Goal: Transaction & Acquisition: Obtain resource

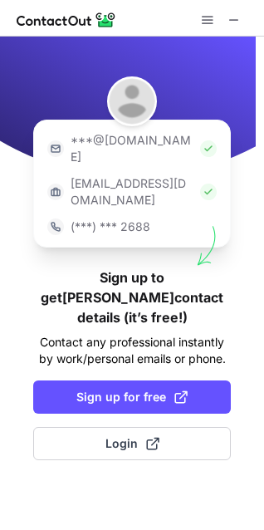
click at [127, 175] on p "***@company.com" at bounding box center [132, 191] width 123 height 33
click at [27, 267] on div "***@gmail.com ***@company.com (***) *** 2688 Sign up to get Kim’s contact detai…" at bounding box center [132, 283] width 264 height 493
click at [202, 18] on span at bounding box center [207, 19] width 13 height 13
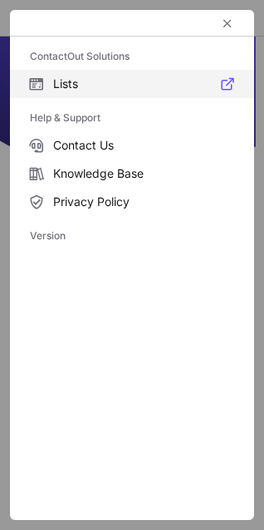
click at [49, 80] on label "Lists" at bounding box center [132, 84] width 244 height 28
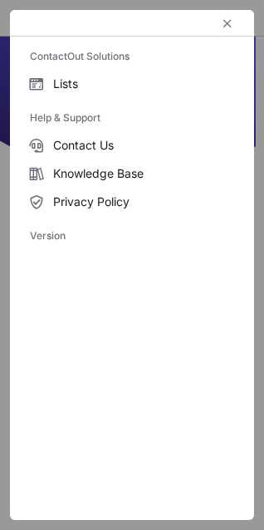
click at [156, 387] on div "ContactOut Solutions Lists Help & Support Contact Us Knowledge Base Privacy Pol…" at bounding box center [132, 265] width 244 height 510
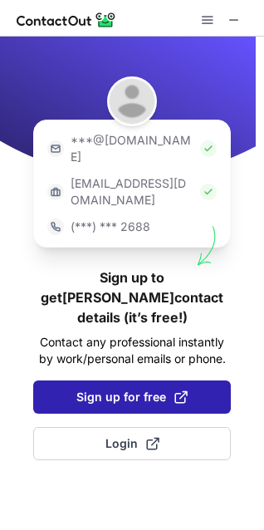
click at [97, 389] on span "Sign up for free" at bounding box center [131, 397] width 111 height 17
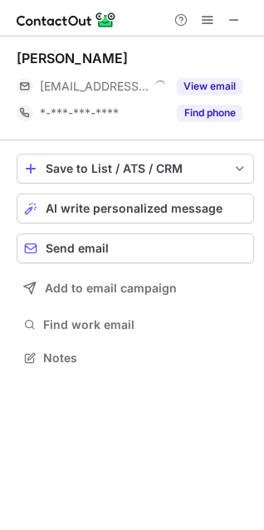
scroll to position [346, 264]
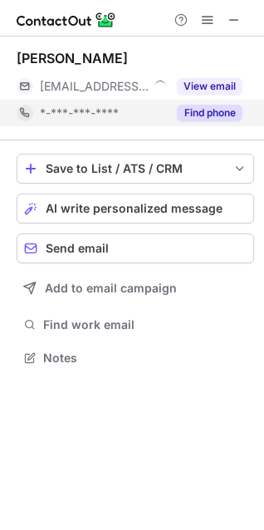
click at [191, 108] on button "Find phone" at bounding box center [210, 113] width 66 height 17
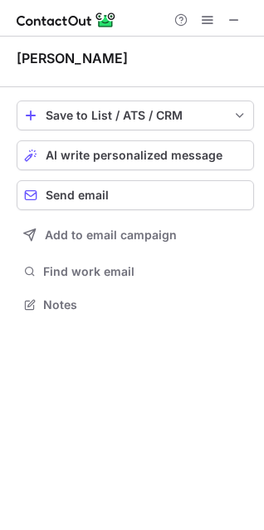
scroll to position [293, 264]
click at [83, 191] on span "Send email" at bounding box center [77, 195] width 63 height 13
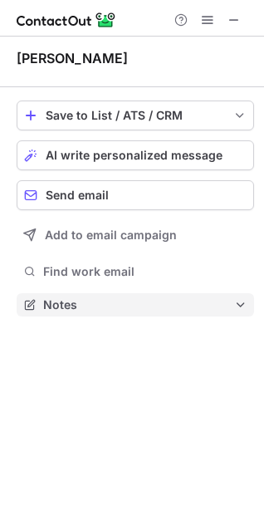
click at [123, 302] on span "Notes" at bounding box center [138, 304] width 191 height 15
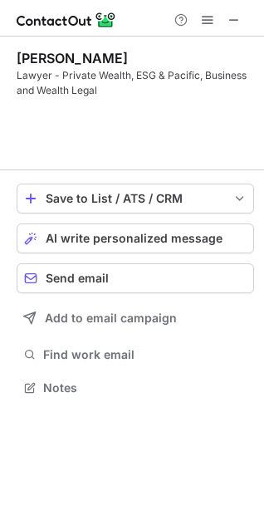
scroll to position [350, 264]
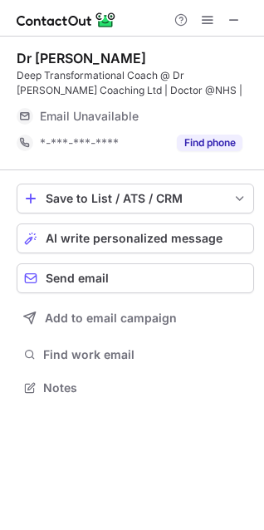
scroll to position [376, 264]
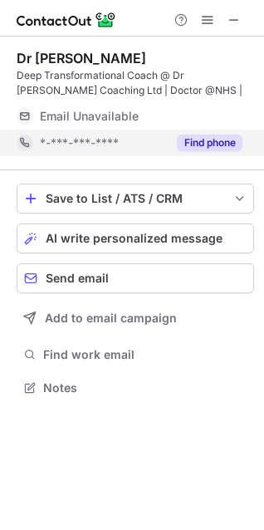
click at [196, 147] on button "Find phone" at bounding box center [210, 143] width 66 height 17
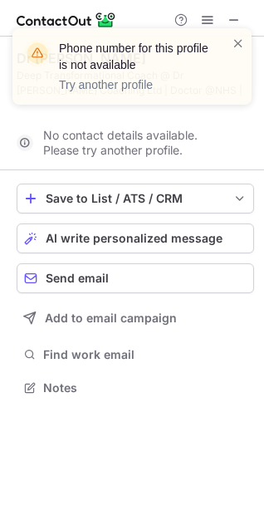
scroll to position [350, 264]
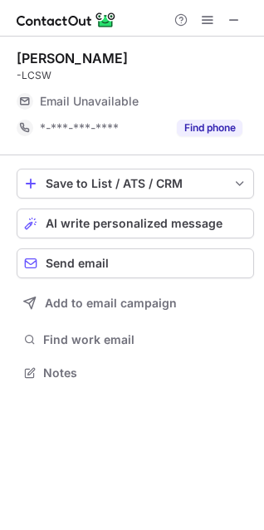
scroll to position [361, 264]
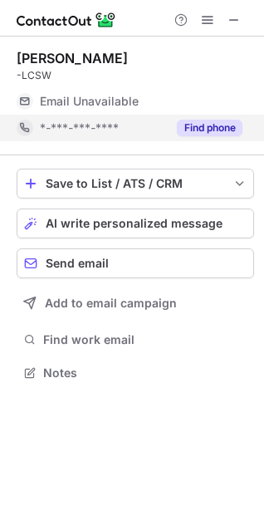
click at [194, 124] on button "Find phone" at bounding box center [210, 128] width 66 height 17
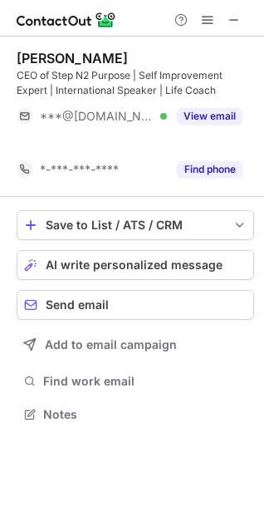
scroll to position [376, 264]
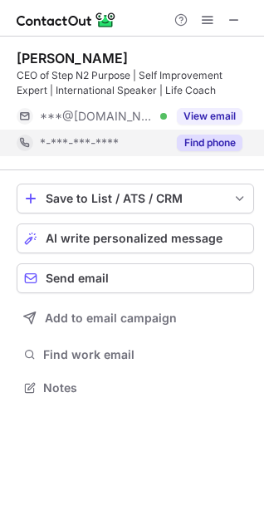
click at [195, 146] on button "Find phone" at bounding box center [210, 143] width 66 height 17
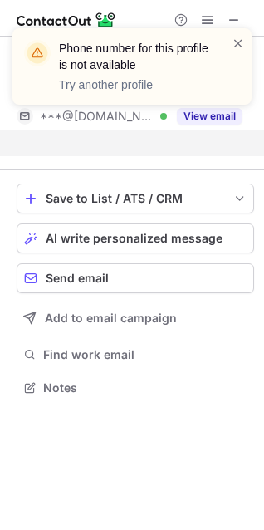
scroll to position [350, 264]
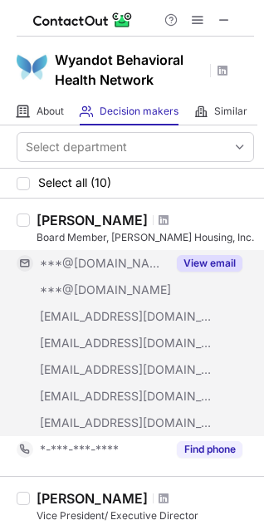
click at [207, 262] on button "View email" at bounding box center [210, 263] width 66 height 17
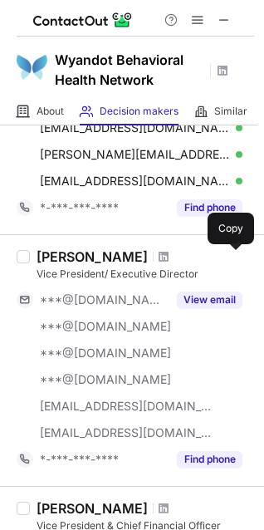
scroll to position [216, 0]
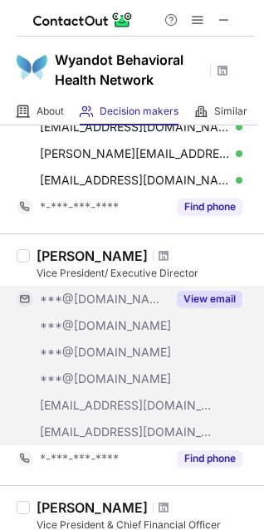
click at [215, 292] on button "View email" at bounding box center [210, 299] width 66 height 17
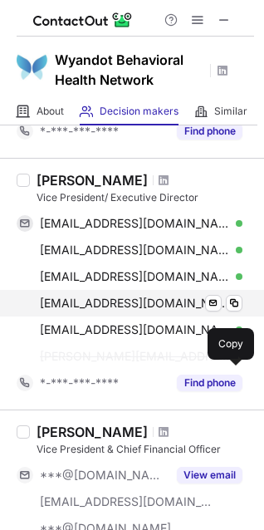
scroll to position [292, 0]
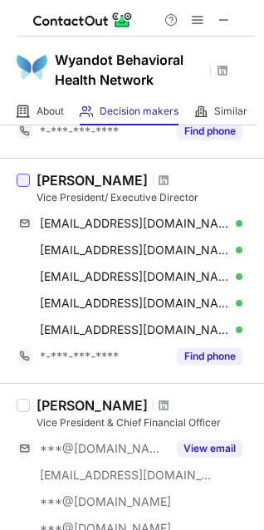
click at [22, 181] on div at bounding box center [23, 180] width 13 height 13
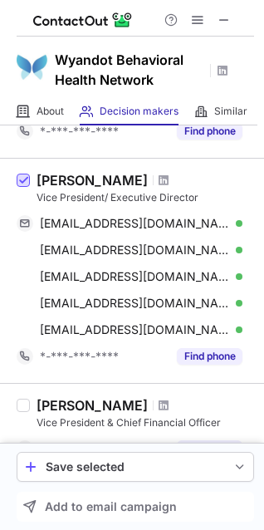
click at [27, 181] on span at bounding box center [23, 180] width 13 height 13
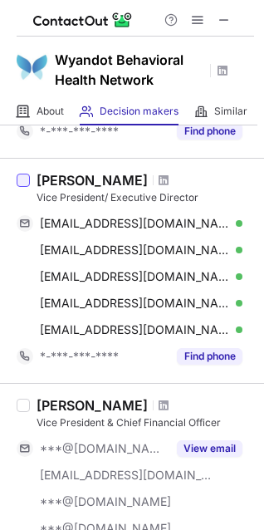
click at [27, 181] on div at bounding box center [23, 180] width 13 height 13
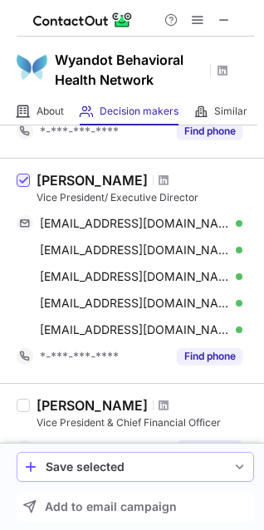
click at [241, 469] on span "save-profile-one-click" at bounding box center [239, 466] width 13 height 13
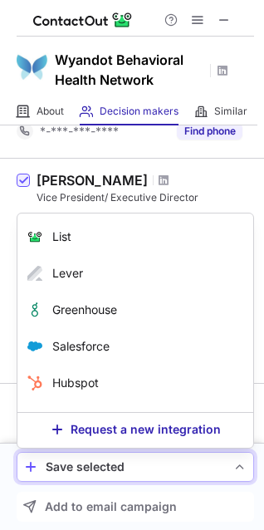
click at [115, 459] on button "Save selected" at bounding box center [136, 467] width 238 height 30
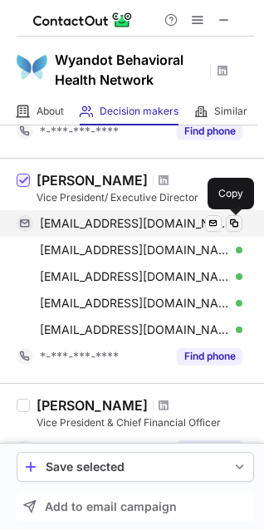
click at [235, 221] on span at bounding box center [234, 223] width 13 height 13
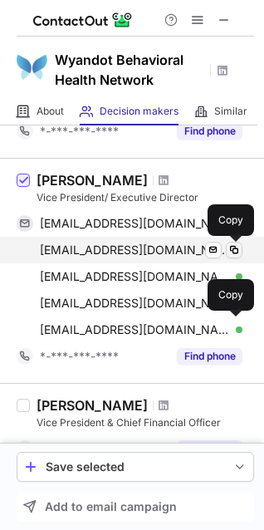
click at [234, 247] on span at bounding box center [234, 249] width 13 height 13
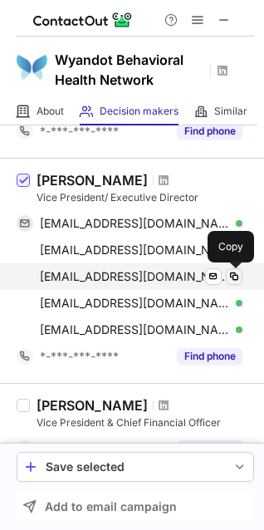
click at [236, 280] on span at bounding box center [234, 276] width 13 height 13
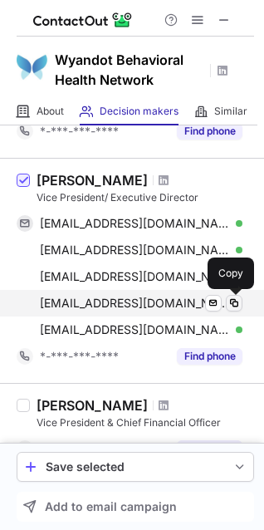
click at [233, 303] on span at bounding box center [234, 303] width 13 height 13
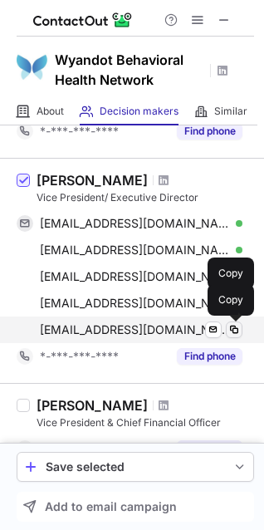
click at [238, 328] on span at bounding box center [234, 329] width 13 height 13
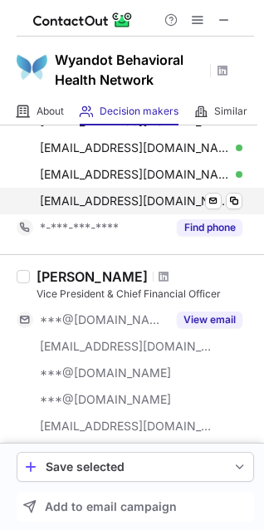
scroll to position [434, 0]
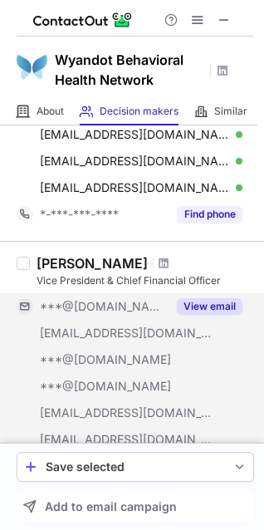
click at [198, 312] on button "View email" at bounding box center [210, 306] width 66 height 17
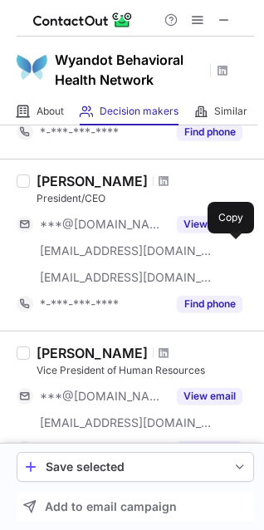
scroll to position [740, 0]
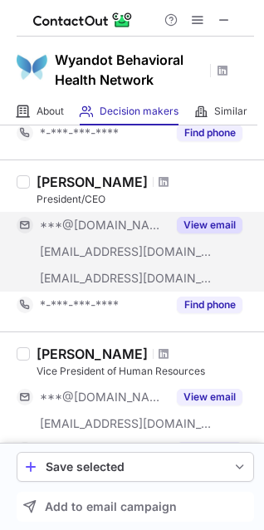
click at [188, 226] on button "View email" at bounding box center [210, 225] width 66 height 17
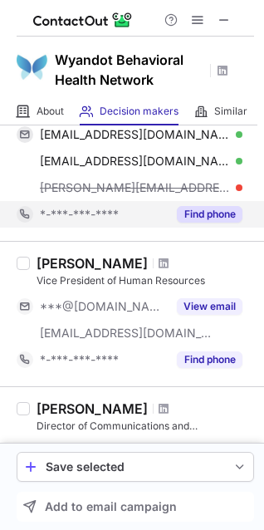
scroll to position [846, 0]
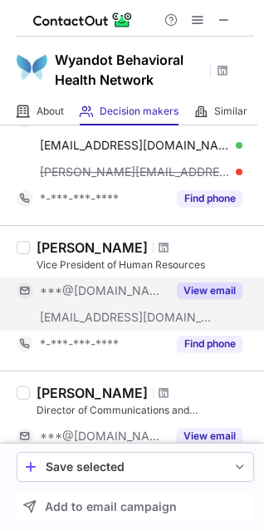
click at [206, 287] on button "View email" at bounding box center [210, 290] width 66 height 17
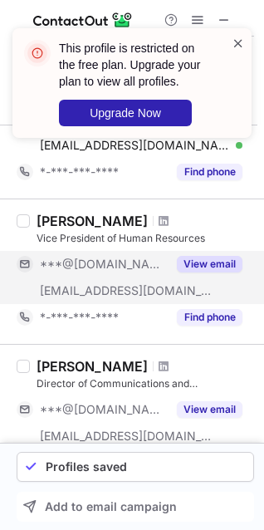
click at [244, 43] on span at bounding box center [238, 43] width 13 height 17
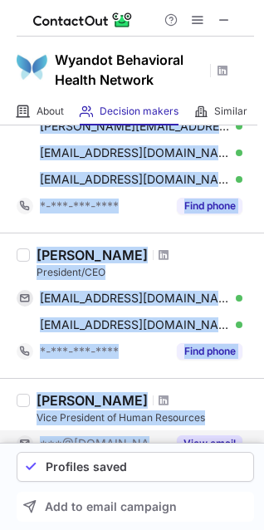
scroll to position [814, 0]
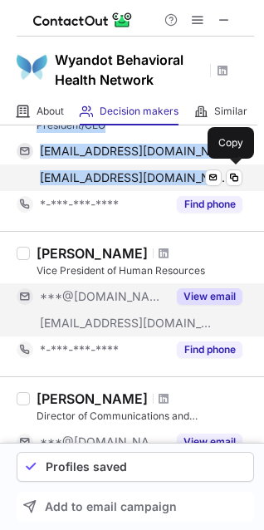
drag, startPoint x: 17, startPoint y: 240, endPoint x: 189, endPoint y: 176, distance: 184.2
click at [189, 176] on div "Select department 1 selected [PERSON_NAME] Board Member, [PERSON_NAME] Housing,…" at bounding box center [132, 263] width 264 height 1905
copy div "[PERSON_NAME] Vice President & Chief Financial Officer [EMAIL_ADDRESS][DOMAIN_N…"
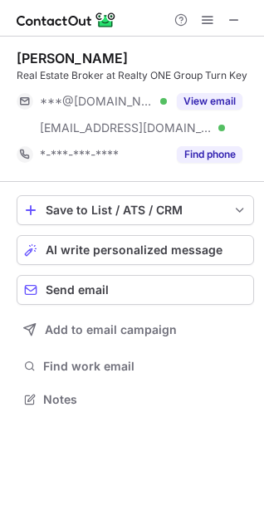
scroll to position [388, 264]
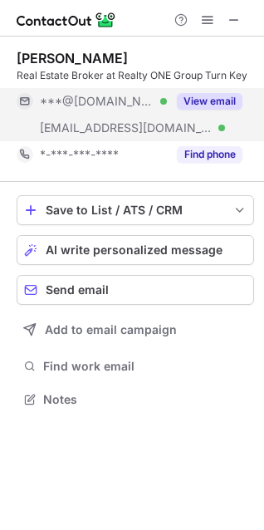
click at [206, 98] on button "View email" at bounding box center [210, 101] width 66 height 17
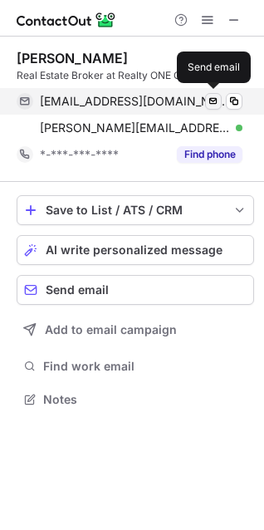
click at [208, 102] on span at bounding box center [213, 101] width 13 height 13
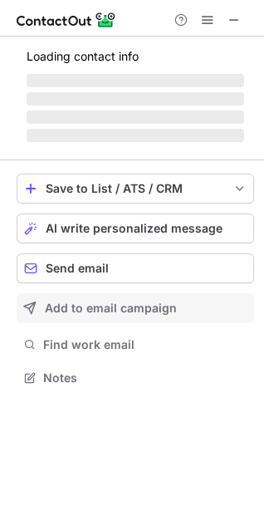
scroll to position [403, 264]
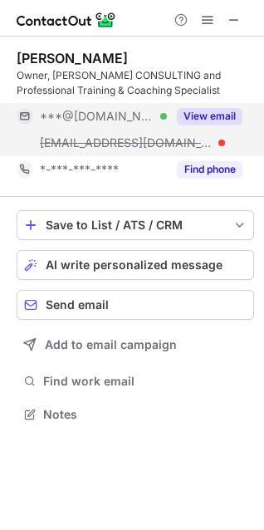
click at [206, 113] on button "View email" at bounding box center [210, 116] width 66 height 17
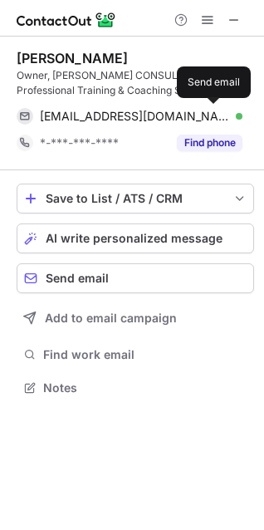
scroll to position [376, 264]
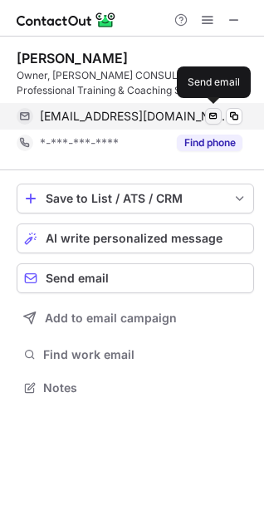
click at [212, 119] on span at bounding box center [213, 116] width 13 height 13
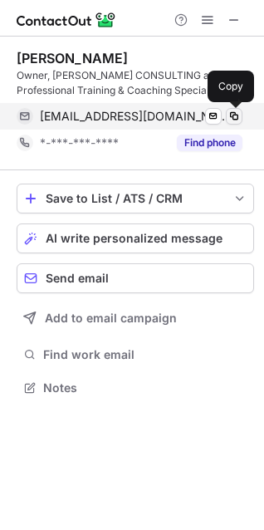
click at [235, 115] on span at bounding box center [234, 116] width 13 height 13
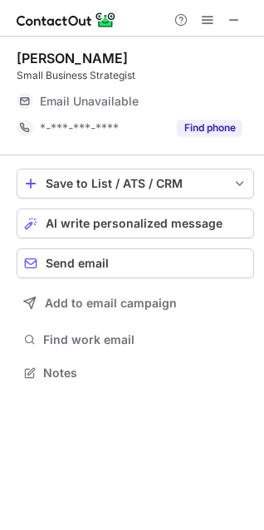
scroll to position [388, 264]
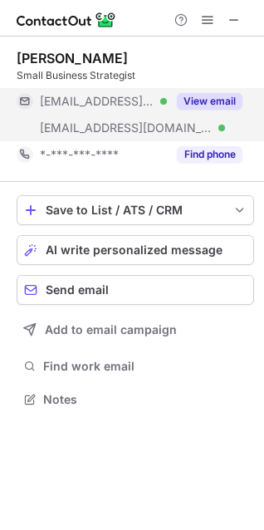
click at [196, 103] on button "View email" at bounding box center [210, 101] width 66 height 17
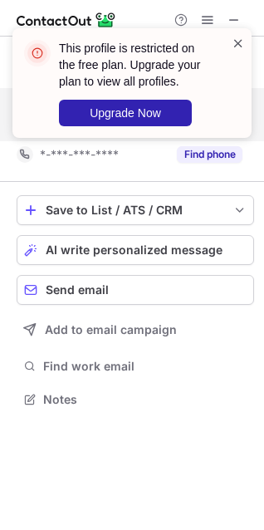
click at [242, 38] on span at bounding box center [238, 43] width 13 height 17
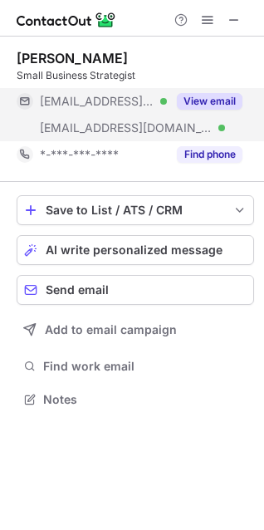
click at [204, 99] on button "View email" at bounding box center [210, 101] width 66 height 17
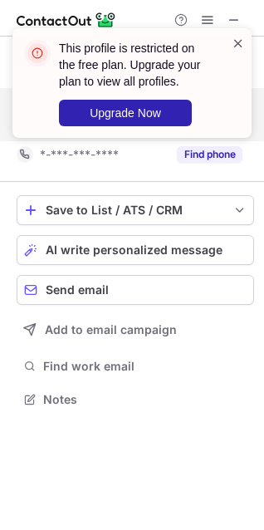
click at [243, 48] on span at bounding box center [238, 43] width 13 height 17
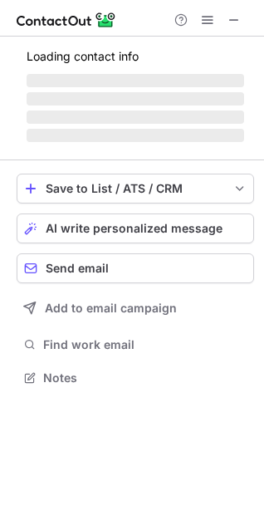
scroll to position [388, 264]
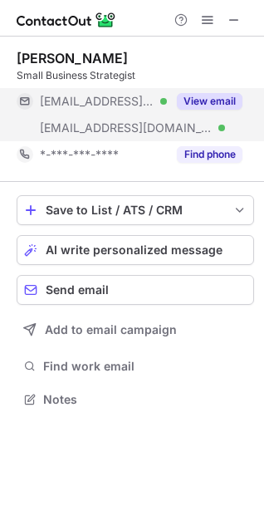
click at [209, 101] on button "View email" at bounding box center [210, 101] width 66 height 17
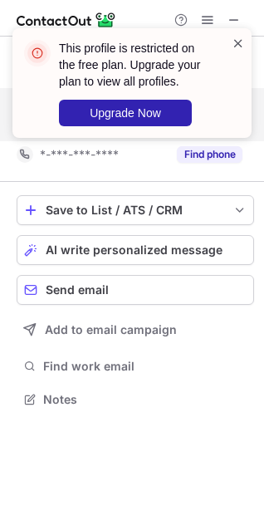
click at [243, 39] on span at bounding box center [238, 43] width 13 height 17
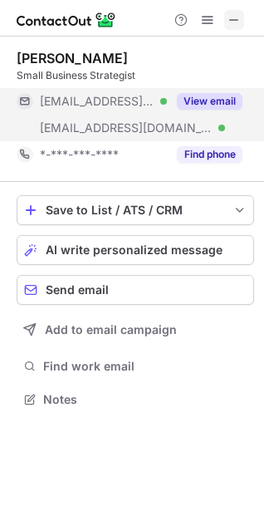
click at [240, 25] on span at bounding box center [234, 19] width 13 height 13
click at [202, 101] on button "View email" at bounding box center [210, 101] width 66 height 17
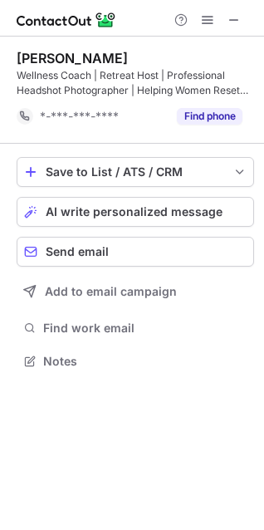
scroll to position [376, 264]
